Goal: Information Seeking & Learning: Learn about a topic

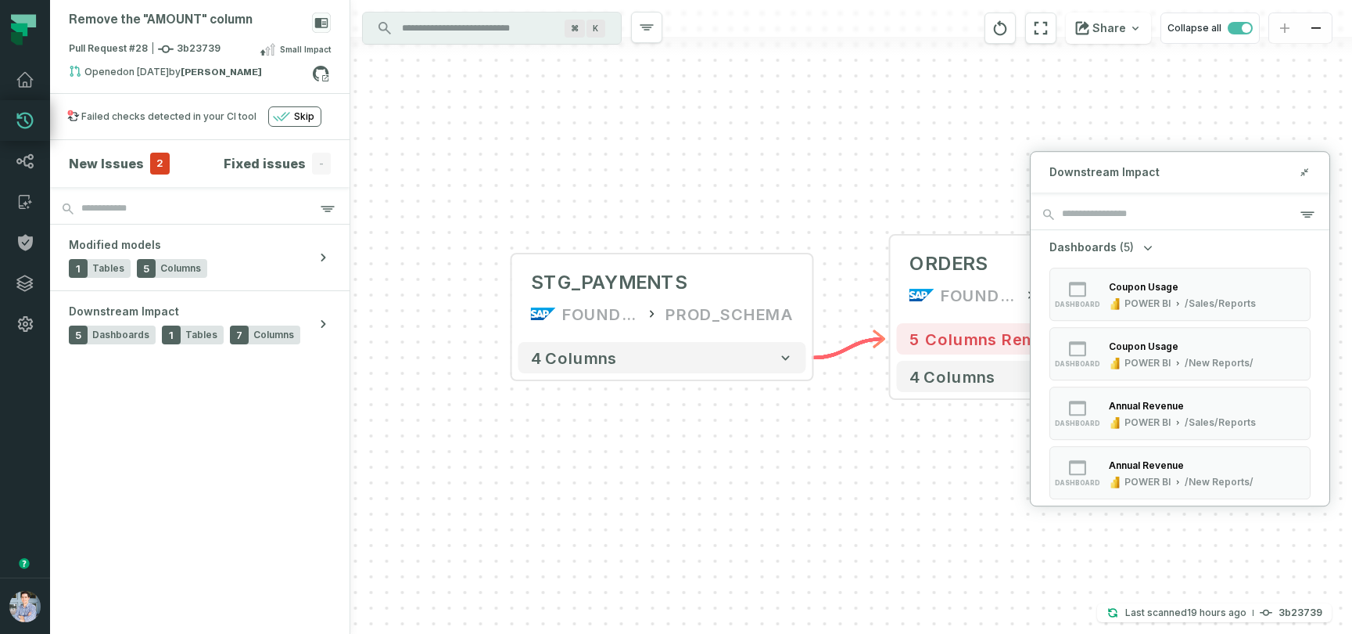
click at [570, 493] on div "+ ORDERS FOUNDATIONAL_DB PROD_SCHEMA + 5 columns removed 4 columns + STG_PAYMEN…" at bounding box center [851, 317] width 1002 height 634
click at [899, 154] on div "+ ORDERS FOUNDATIONAL_DB PROD_SCHEMA + 5 columns removed 4 columns + STG_PAYMEN…" at bounding box center [851, 317] width 1002 height 634
click at [904, 492] on div "+ ORDERS FOUNDATIONAL_DB PROD_SCHEMA + 5 columns removed 4 columns + STG_PAYMEN…" at bounding box center [851, 317] width 1002 height 634
click at [1007, 252] on div "ORDERS" at bounding box center [1026, 263] width 232 height 25
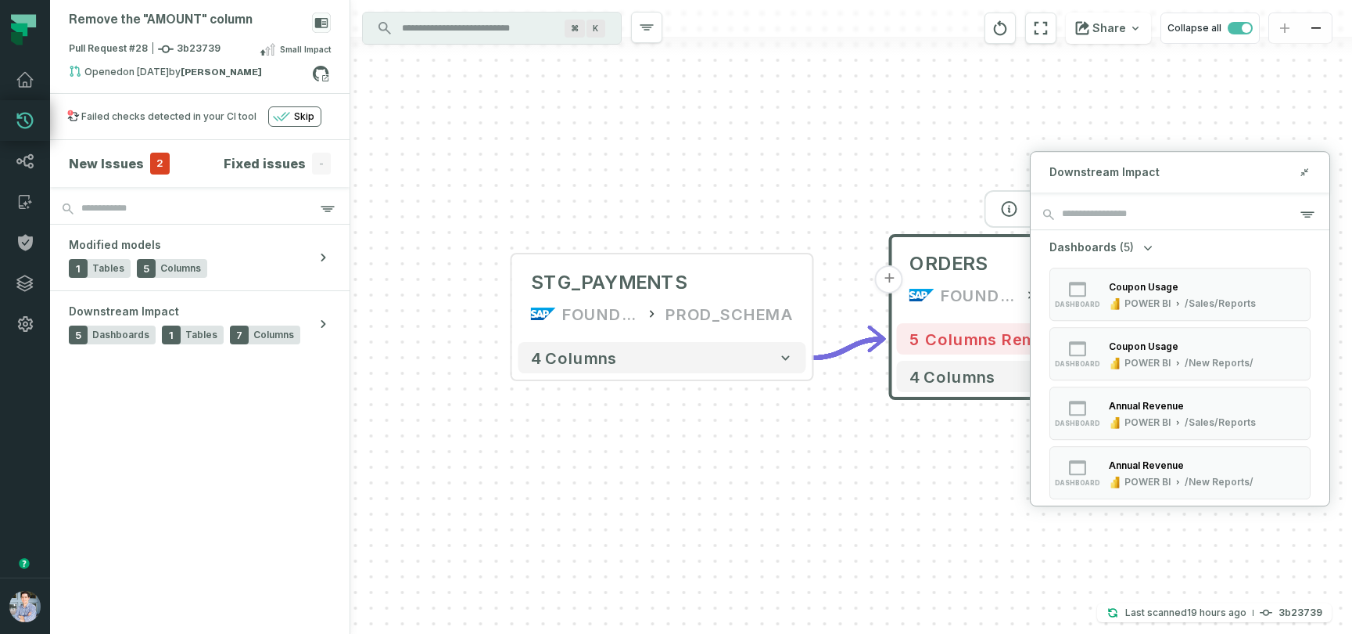
click at [1007, 252] on div "ORDERS" at bounding box center [1026, 263] width 232 height 25
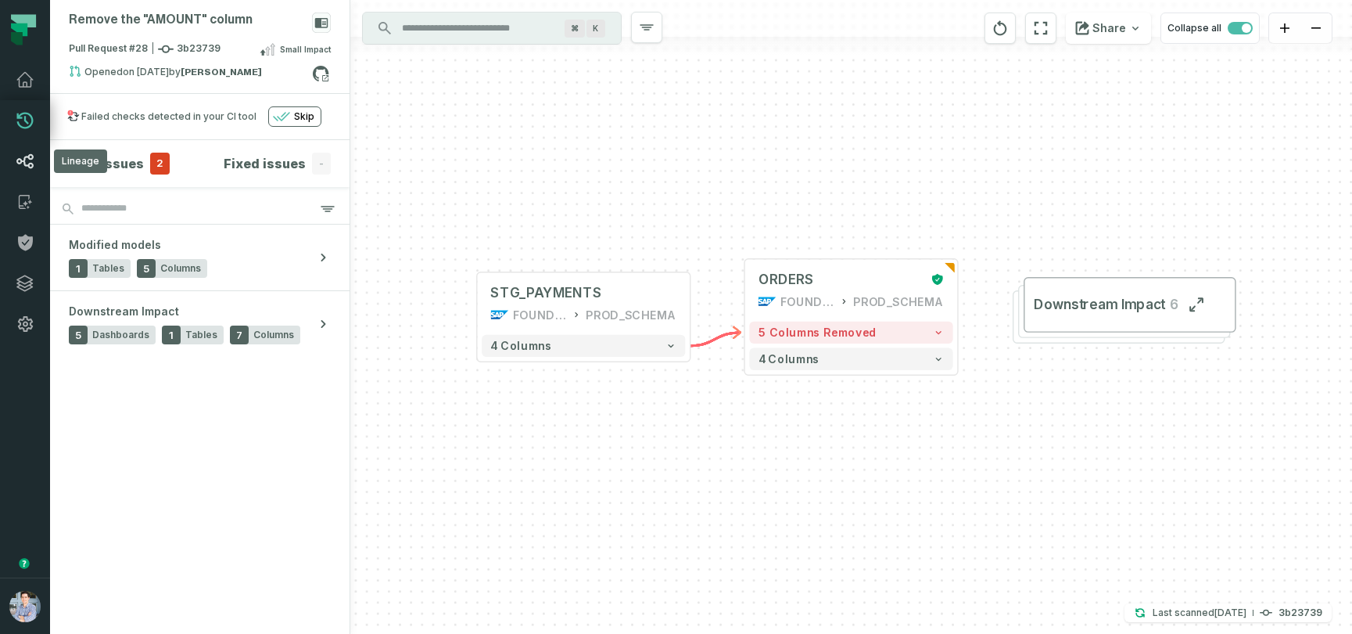
click at [22, 160] on icon at bounding box center [25, 161] width 19 height 19
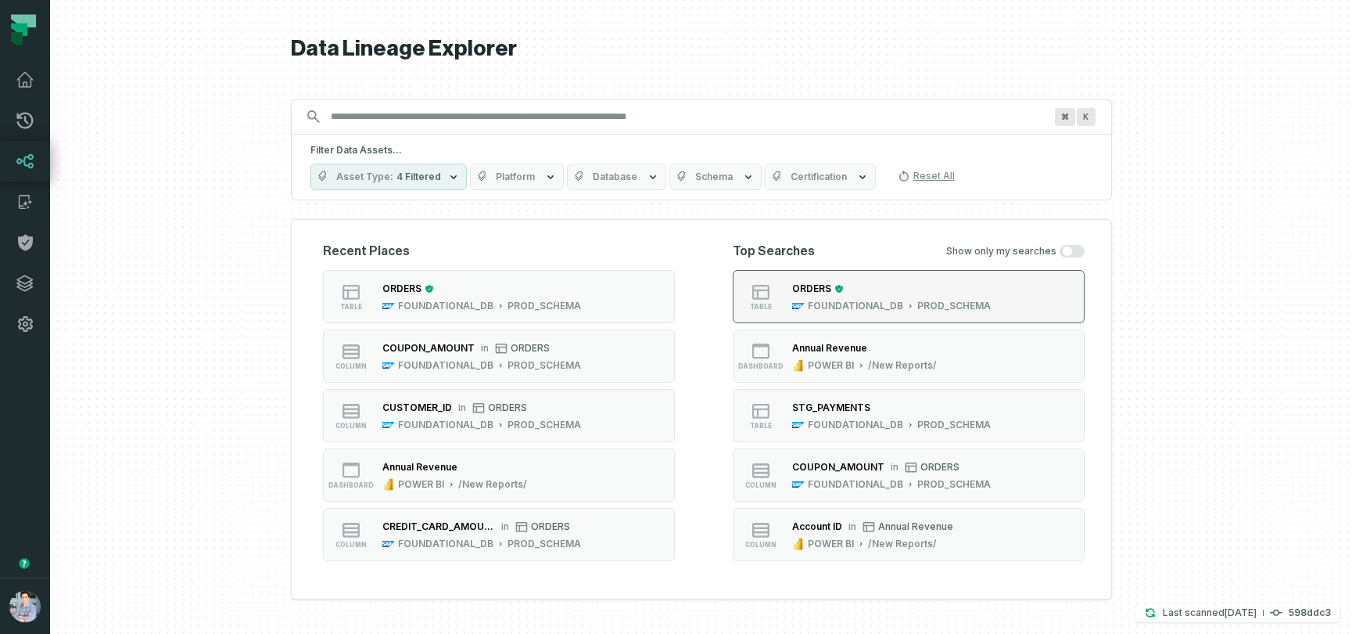
click at [1035, 293] on button "table ORDERS FOUNDATIONAL_DB PROD_SCHEMA" at bounding box center [909, 296] width 352 height 53
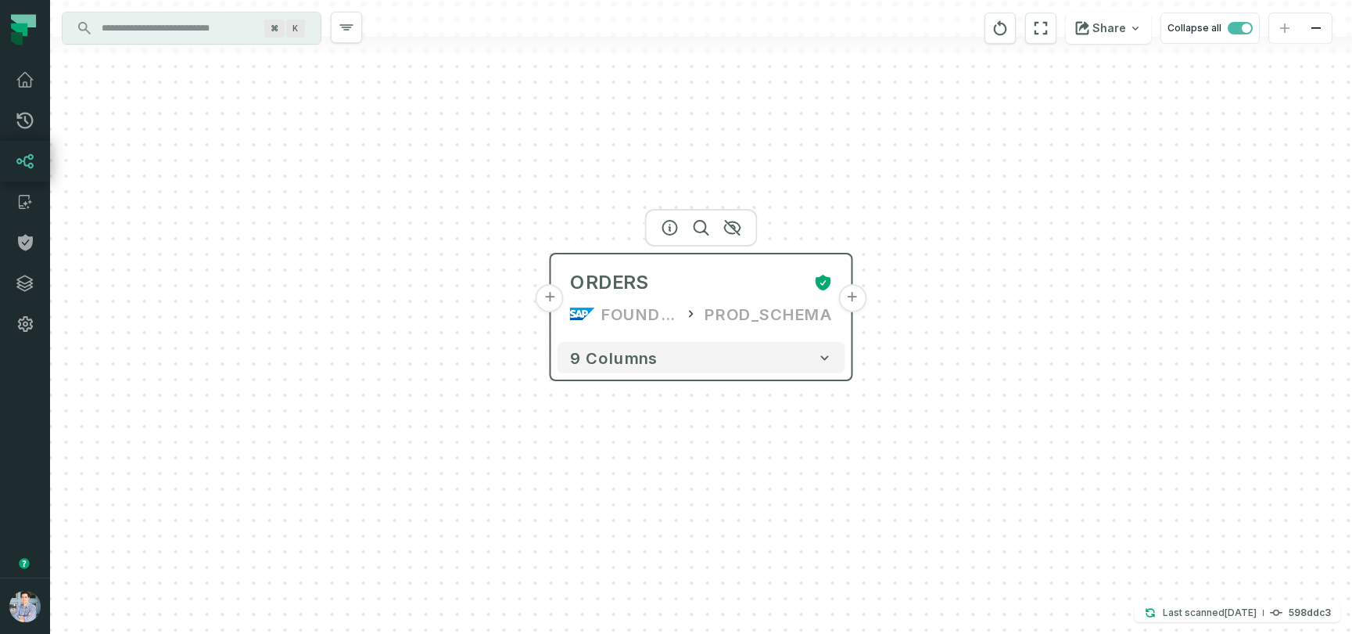
click at [551, 304] on button "+" at bounding box center [550, 298] width 28 height 28
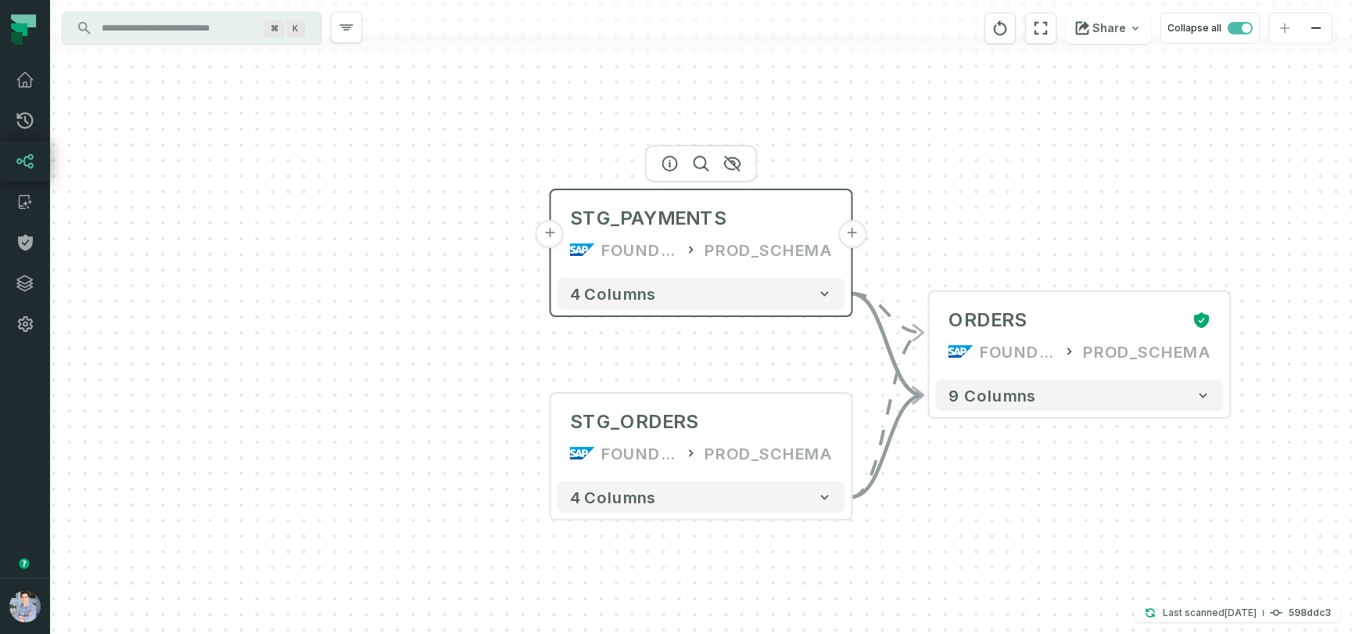
click at [549, 239] on button "+" at bounding box center [550, 234] width 28 height 28
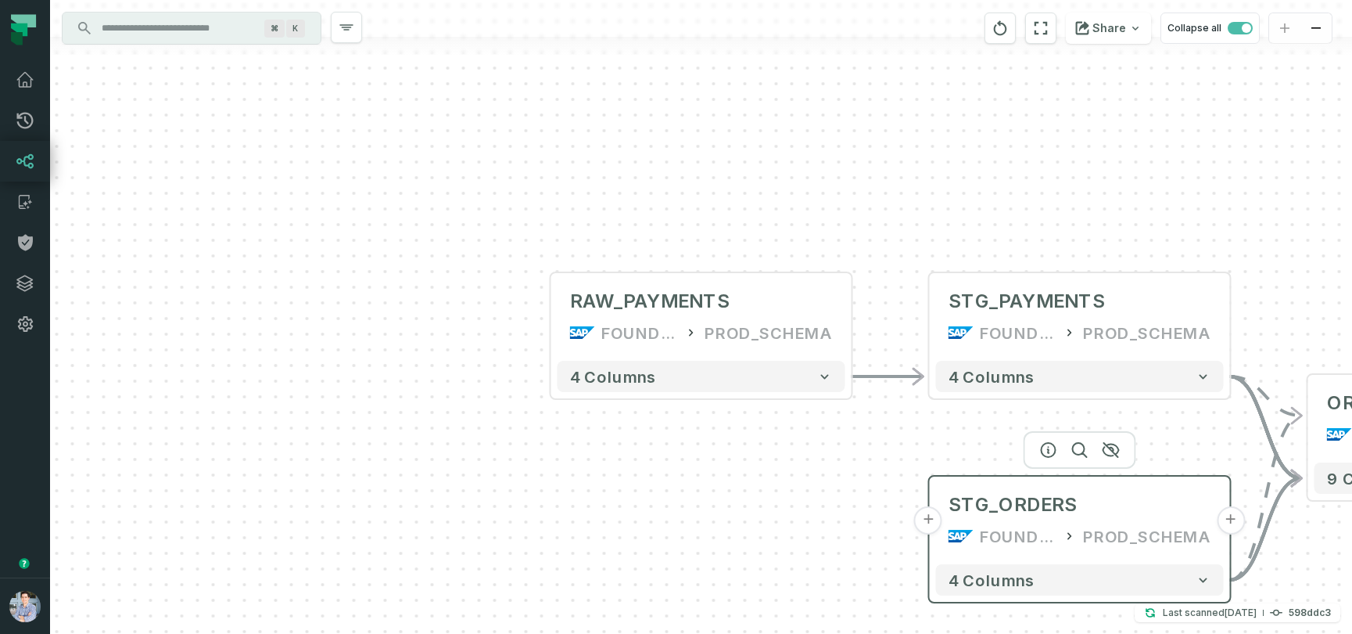
click at [932, 524] on button "+" at bounding box center [928, 520] width 28 height 28
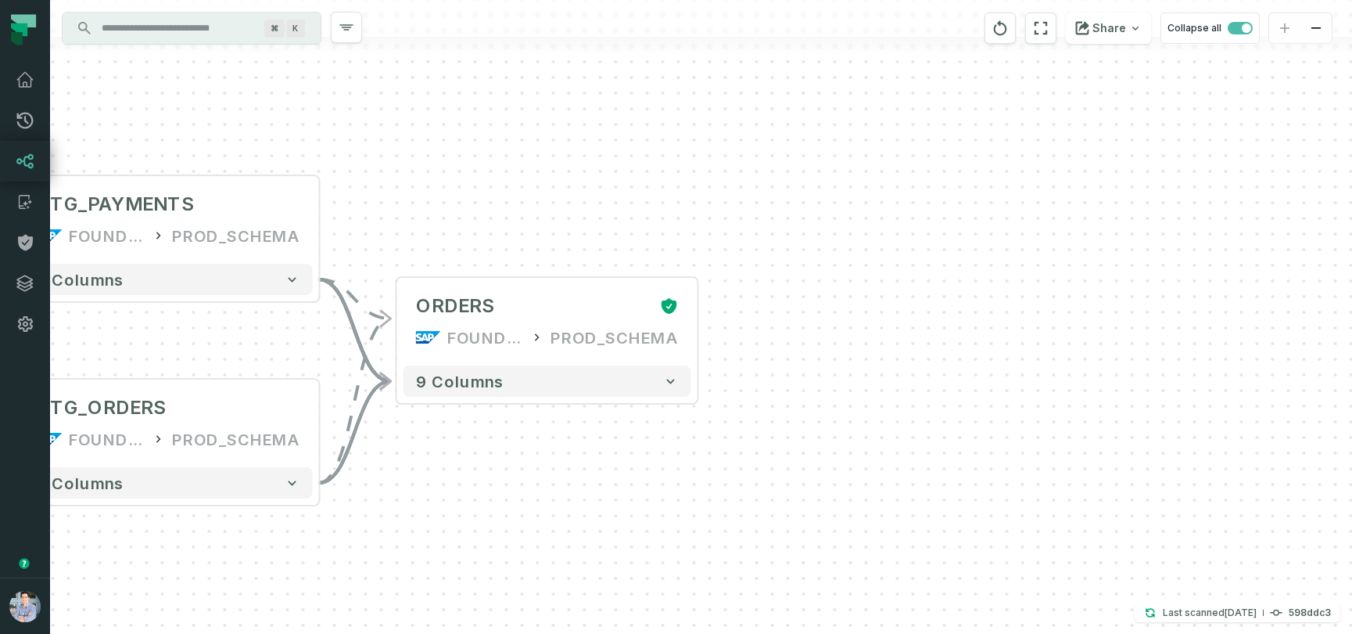
drag, startPoint x: 1334, startPoint y: 413, endPoint x: 386, endPoint y: 519, distance: 954.7
click at [386, 519] on div "+ RAW_ORDERS FOUNDATIONAL_DB PROD_SCHEMA - 4 columns + RAW_PAYMENTS FOUNDATIONA…" at bounding box center [701, 317] width 1302 height 634
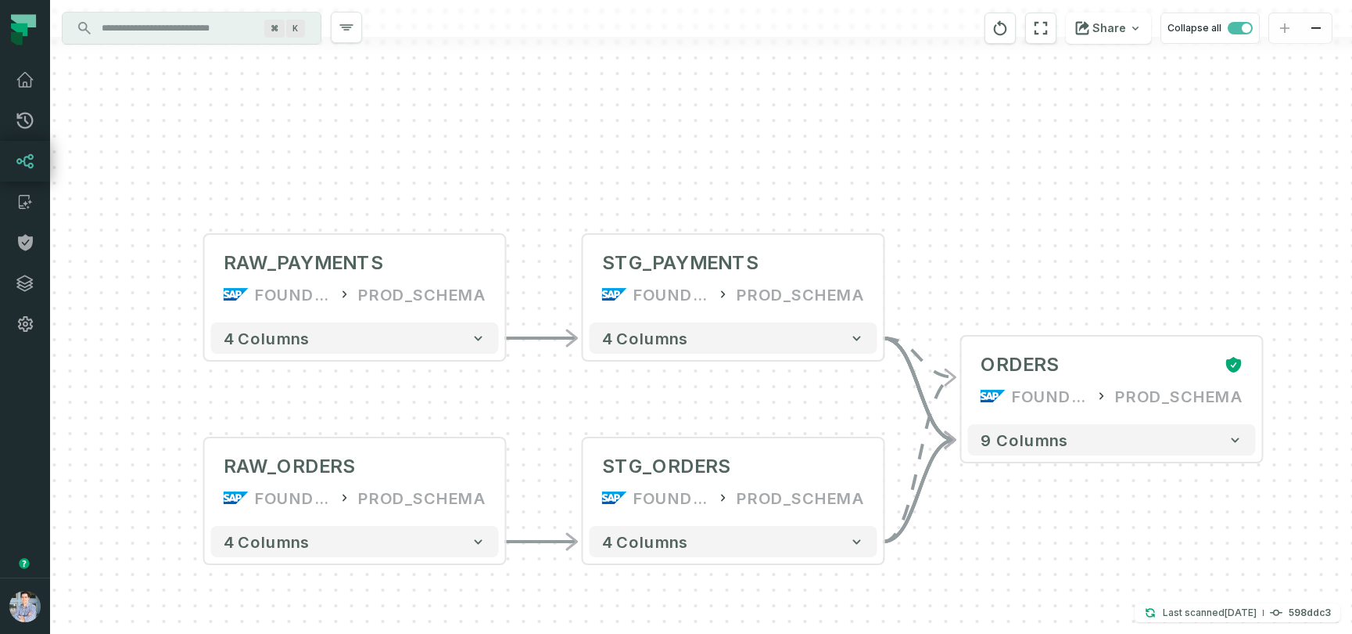
drag, startPoint x: 721, startPoint y: 519, endPoint x: 1321, endPoint y: 573, distance: 602.3
click at [1321, 573] on div "+ RAW_ORDERS FOUNDATIONAL_DB PROD_SCHEMA - 4 columns + RAW_PAYMENTS FOUNDATIONA…" at bounding box center [701, 317] width 1302 height 634
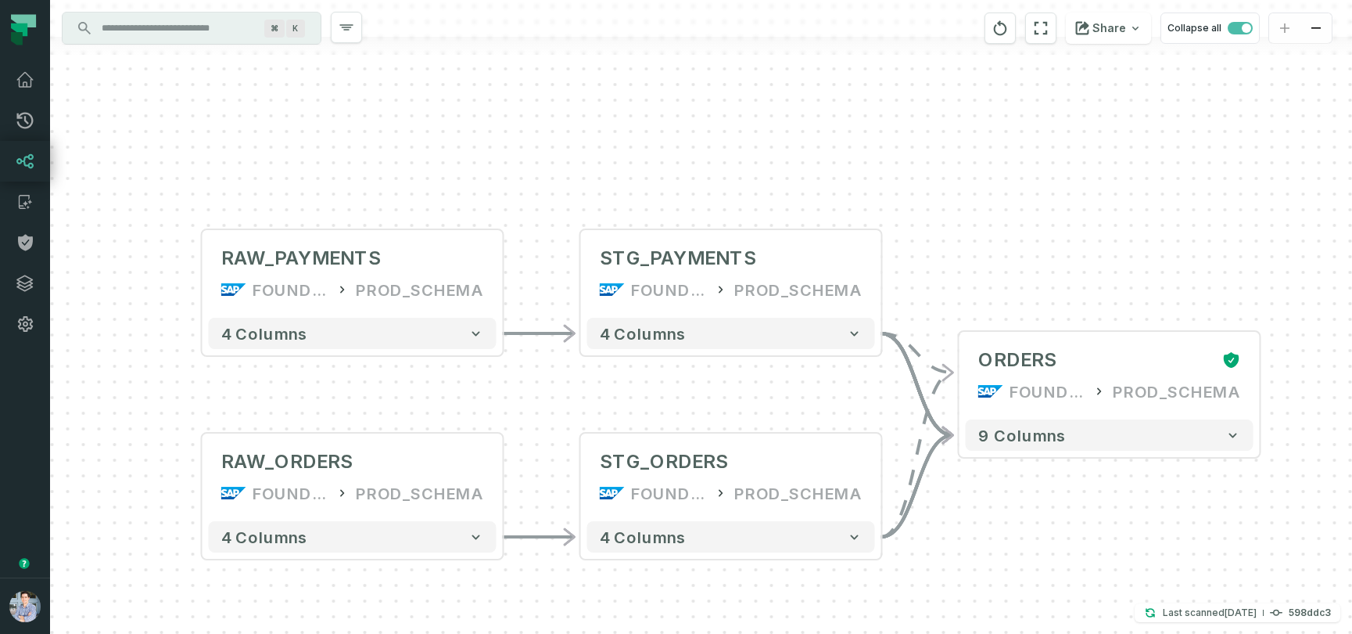
click at [511, 94] on div "+ RAW_ORDERS FOUNDATIONAL_DB PROD_SCHEMA - 4 columns + RAW_PAYMENTS FOUNDATIONA…" at bounding box center [701, 317] width 1302 height 634
click at [343, 31] on icon "button" at bounding box center [346, 27] width 19 height 19
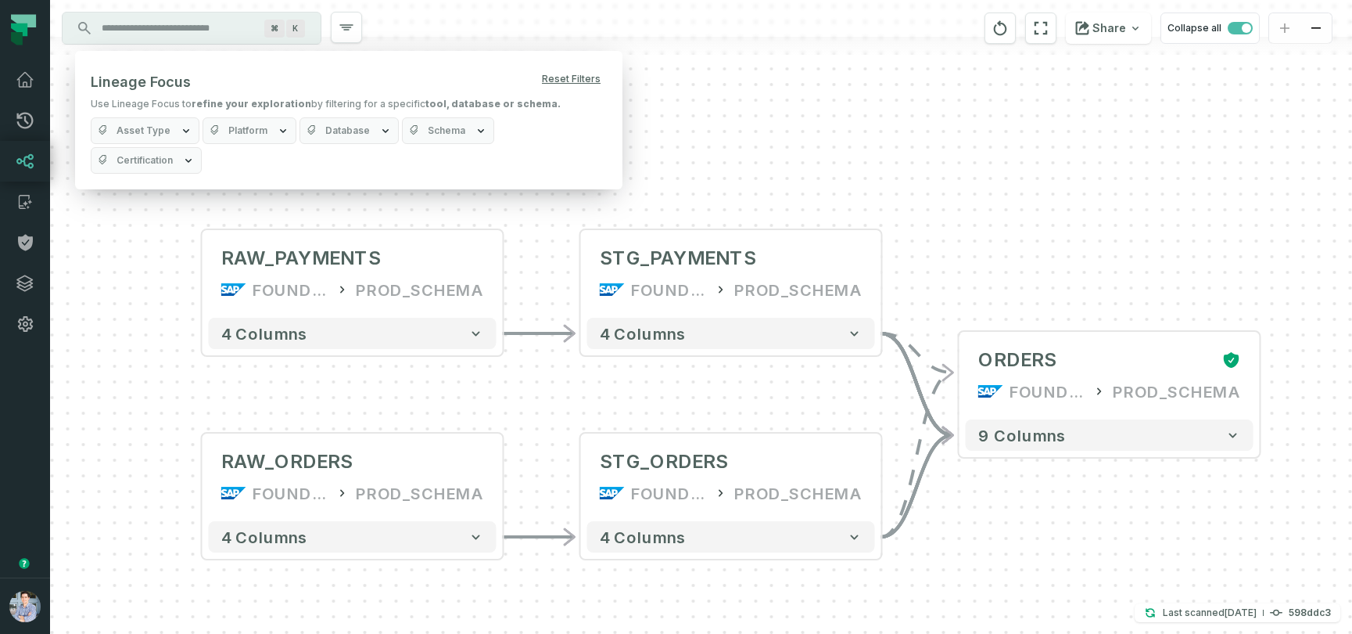
click at [934, 174] on div "+ RAW_ORDERS FOUNDATIONAL_DB PROD_SCHEMA - 4 columns + RAW_PAYMENTS FOUNDATIONA…" at bounding box center [701, 317] width 1302 height 634
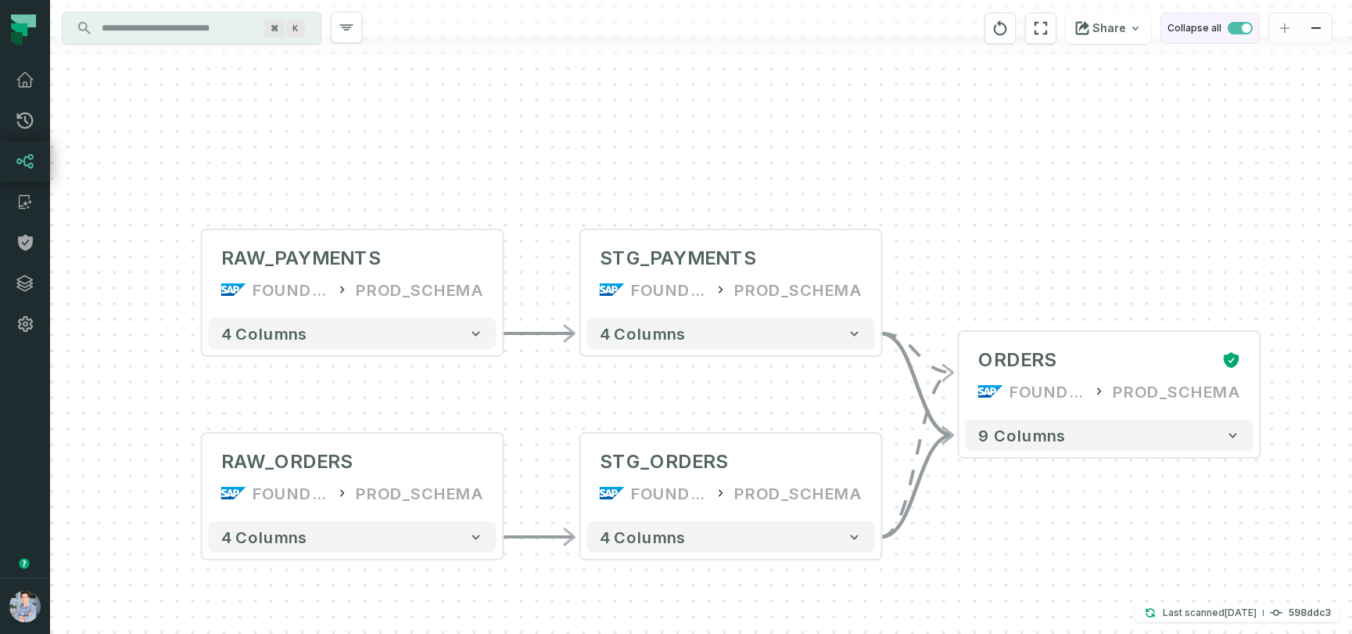
click at [1234, 34] on span "button" at bounding box center [1240, 28] width 25 height 13
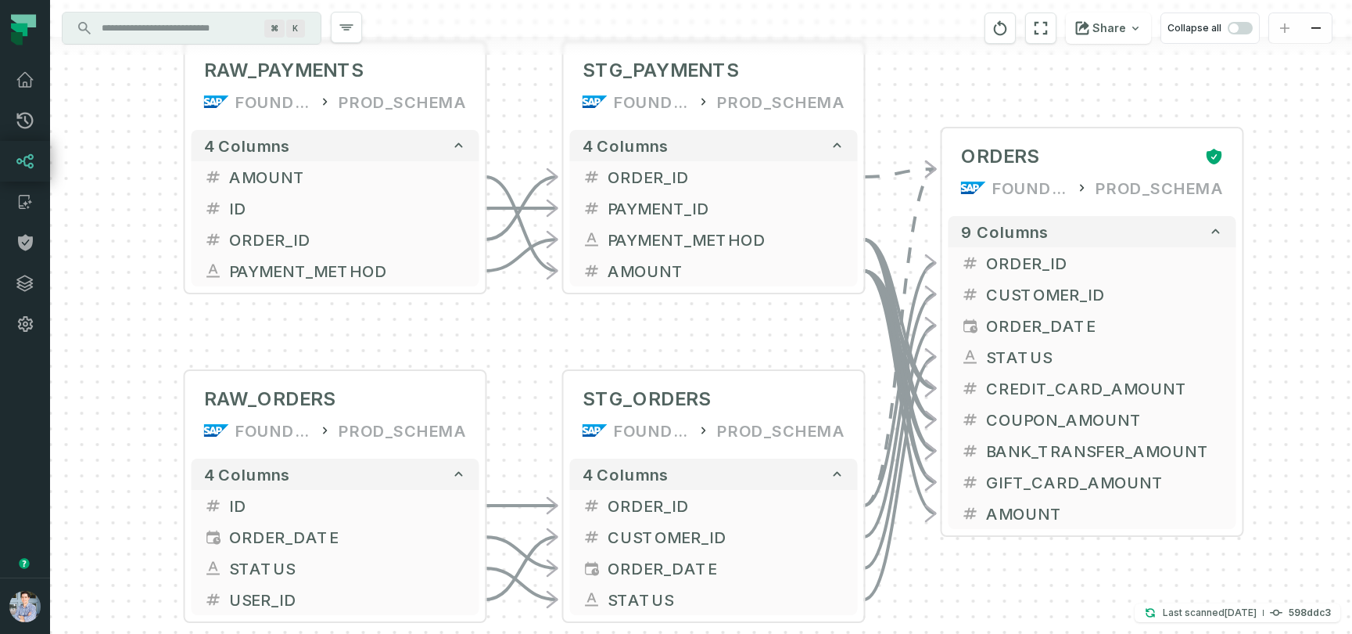
drag, startPoint x: 1111, startPoint y: 140, endPoint x: 1093, endPoint y: 77, distance: 64.9
click at [1093, 77] on div "+ RAW_ORDERS FOUNDATIONAL_DB PROD_SCHEMA - 4 columns + ID - + ORDER_DATE - + ST…" at bounding box center [701, 317] width 1302 height 634
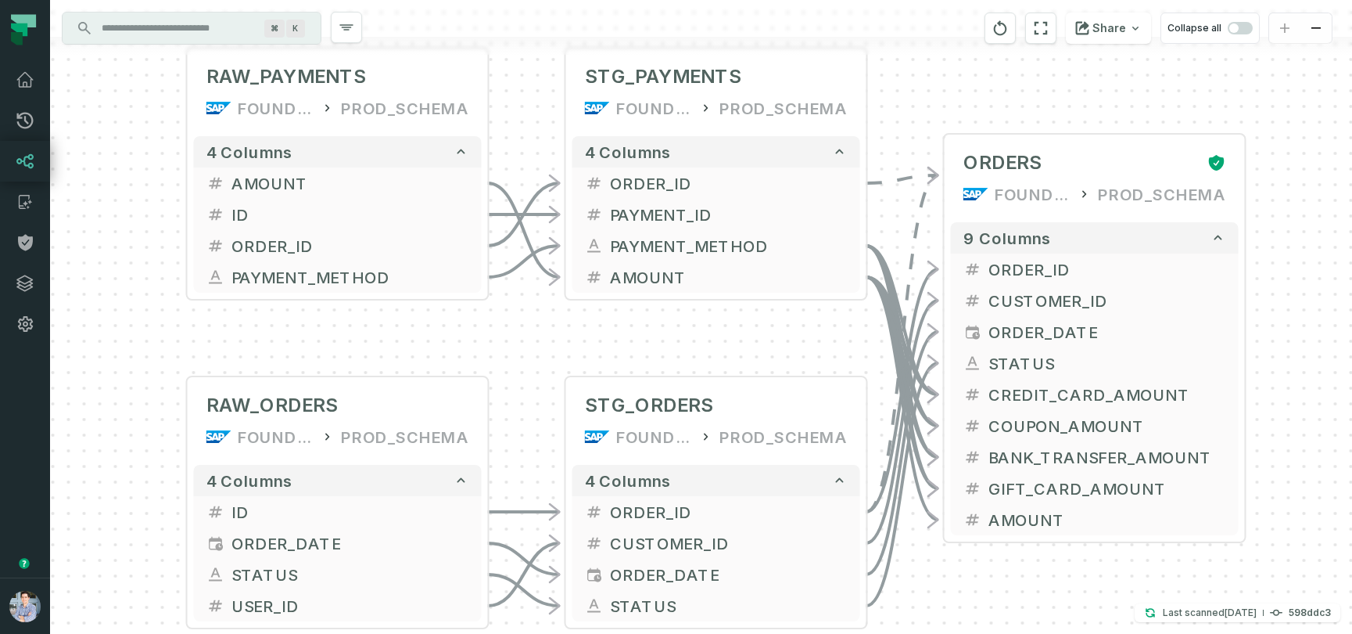
click at [1082, 594] on div "+ RAW_ORDERS FOUNDATIONAL_DB PROD_SCHEMA - 4 columns + ID - + ORDER_DATE - + ST…" at bounding box center [701, 317] width 1302 height 634
click at [1244, 28] on span "button" at bounding box center [1240, 28] width 25 height 13
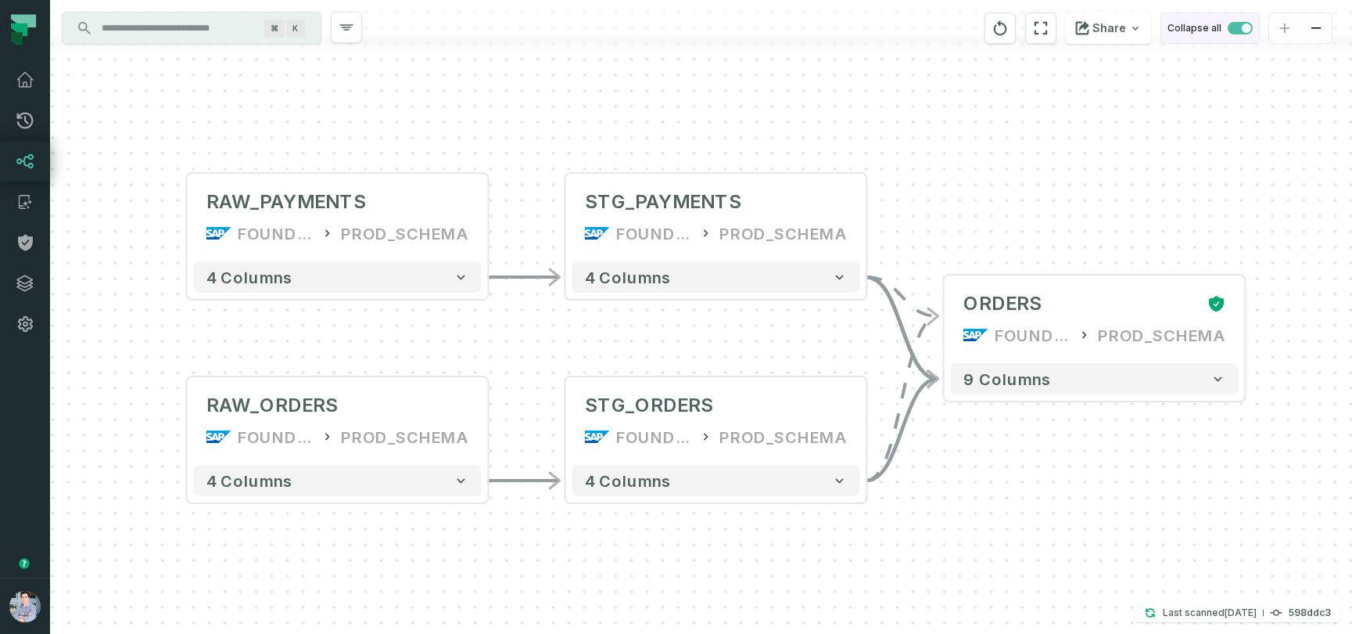
click at [1237, 32] on span "button" at bounding box center [1240, 28] width 25 height 13
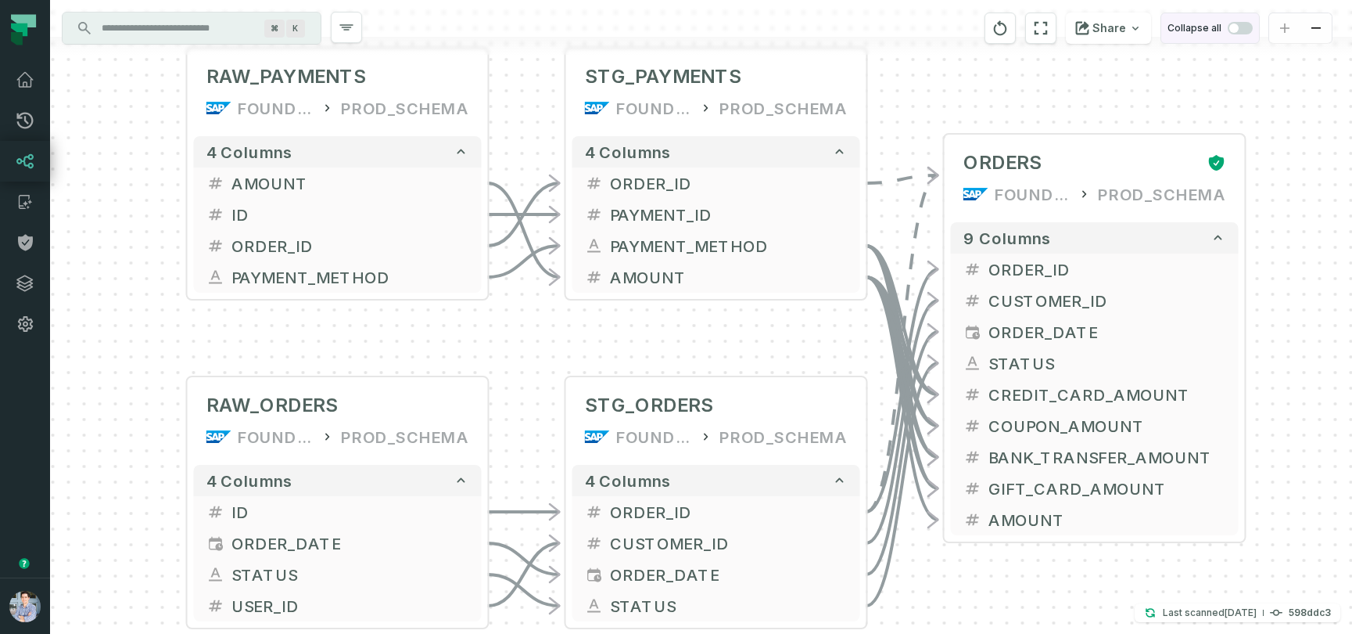
click at [1244, 34] on span "button" at bounding box center [1240, 28] width 25 height 13
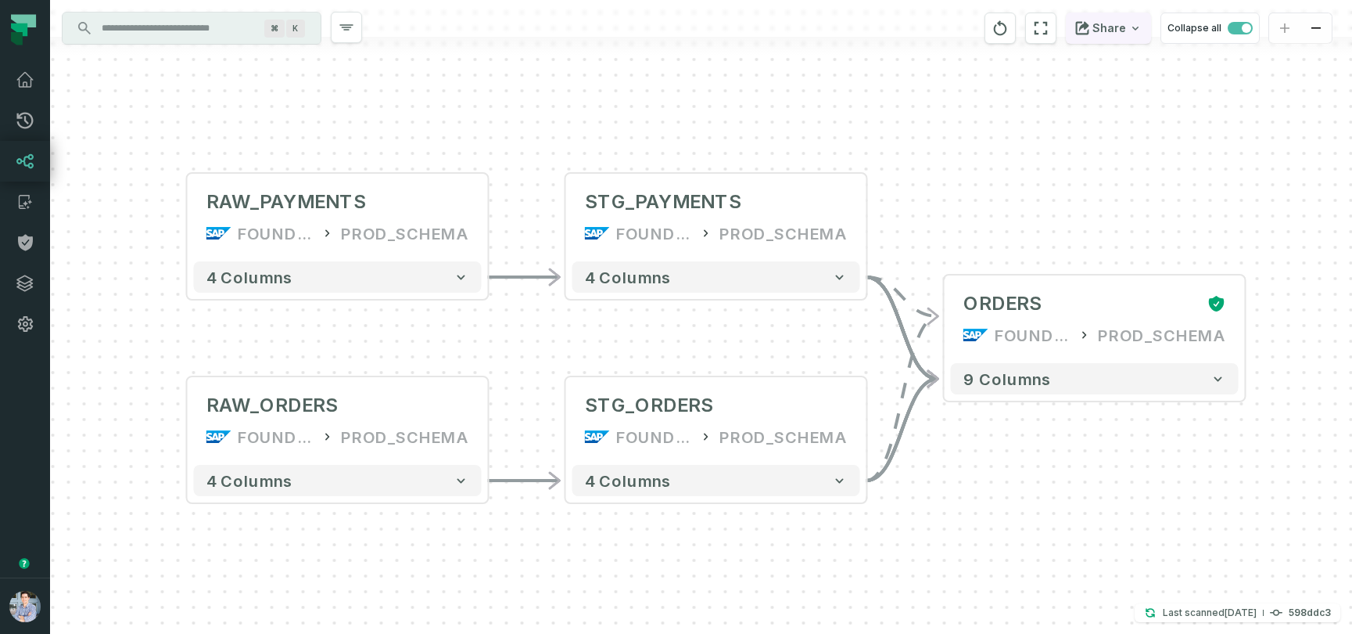
click at [1122, 28] on button "Share" at bounding box center [1108, 28] width 85 height 31
click at [1183, 138] on html "Pull Requests Dashboard Lineage Catalog Policies Integrations Settings Alon Naf…" at bounding box center [676, 317] width 1352 height 634
click at [1046, 27] on icon "reset" at bounding box center [1040, 28] width 17 height 19
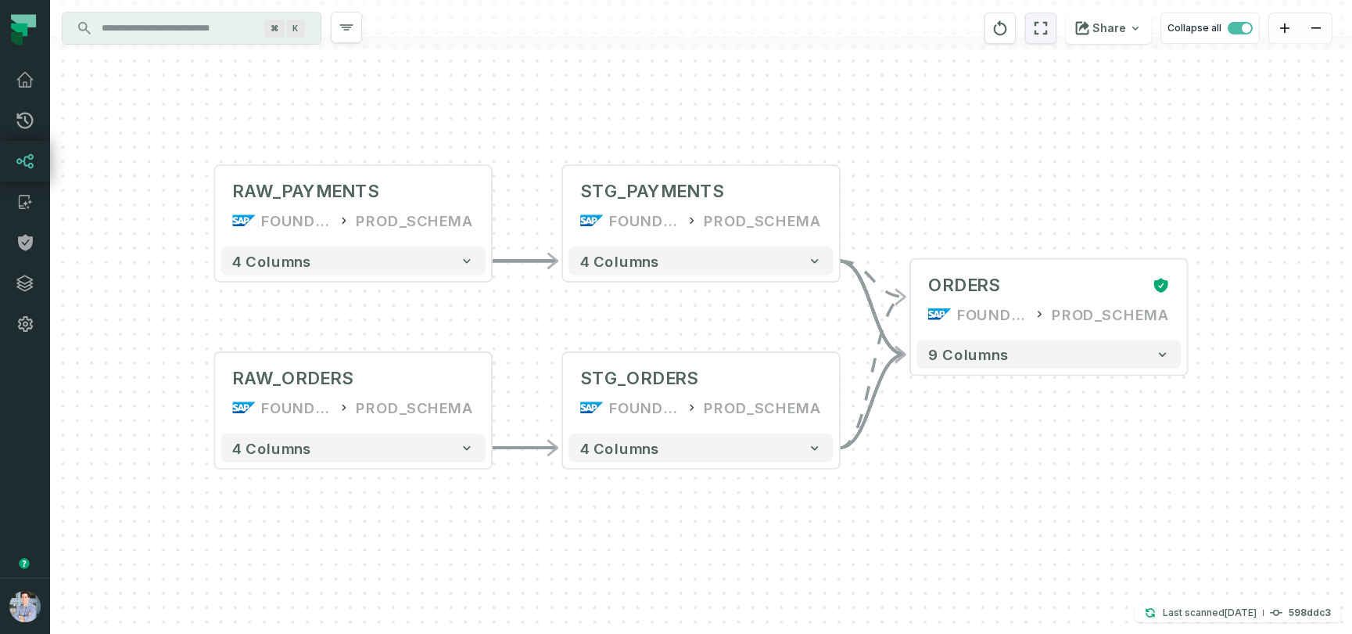
click at [1050, 27] on icon "reset" at bounding box center [1040, 28] width 17 height 19
click at [1004, 23] on icon "reset" at bounding box center [1000, 27] width 13 height 15
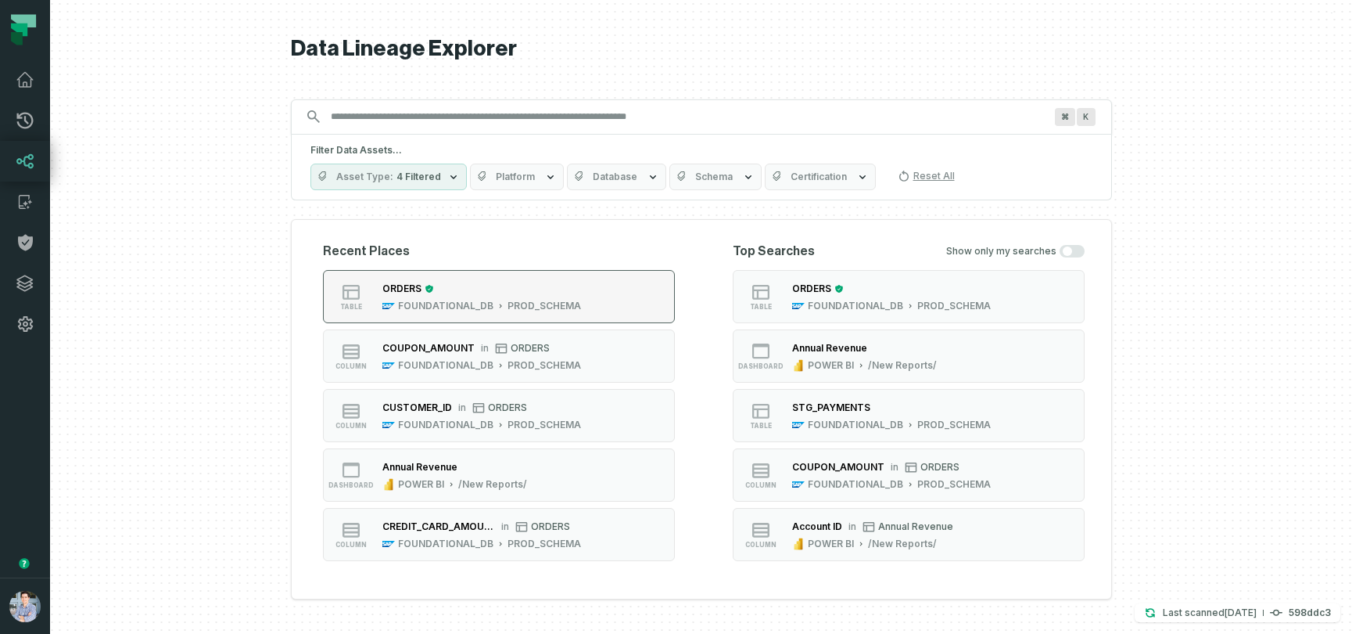
click at [605, 285] on button "table ORDERS FOUNDATIONAL_DB PROD_SCHEMA" at bounding box center [499, 296] width 352 height 53
